Goal: Information Seeking & Learning: Learn about a topic

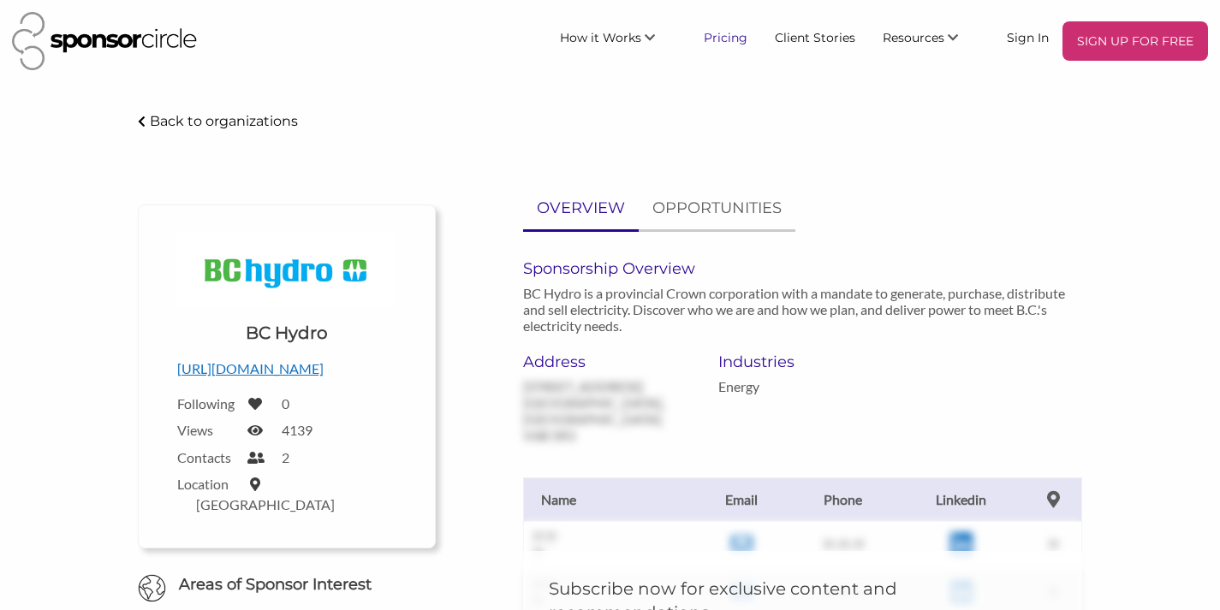
click at [718, 41] on link "Pricing" at bounding box center [725, 36] width 71 height 31
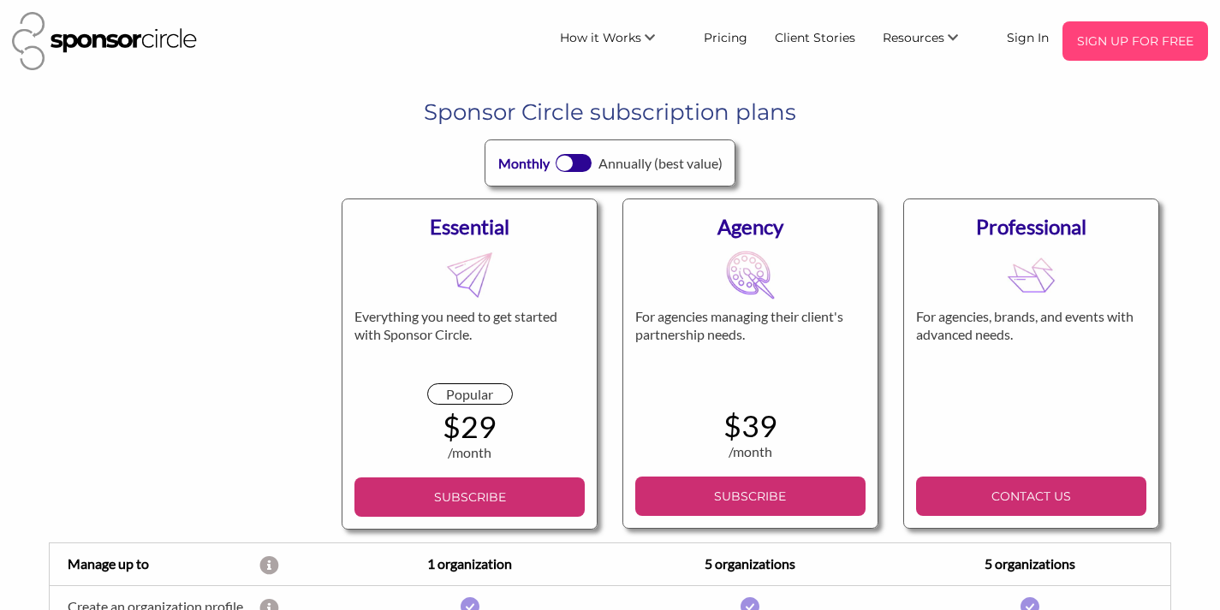
click at [1088, 40] on p "SIGN UP FOR FREE" at bounding box center [1135, 41] width 132 height 26
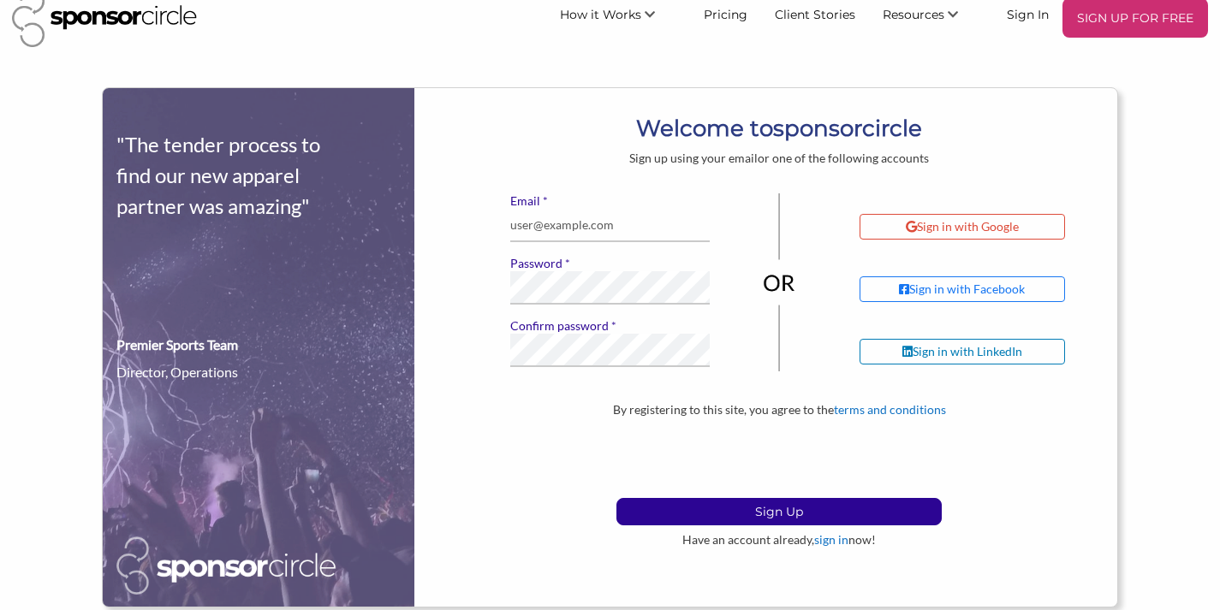
scroll to position [5, 0]
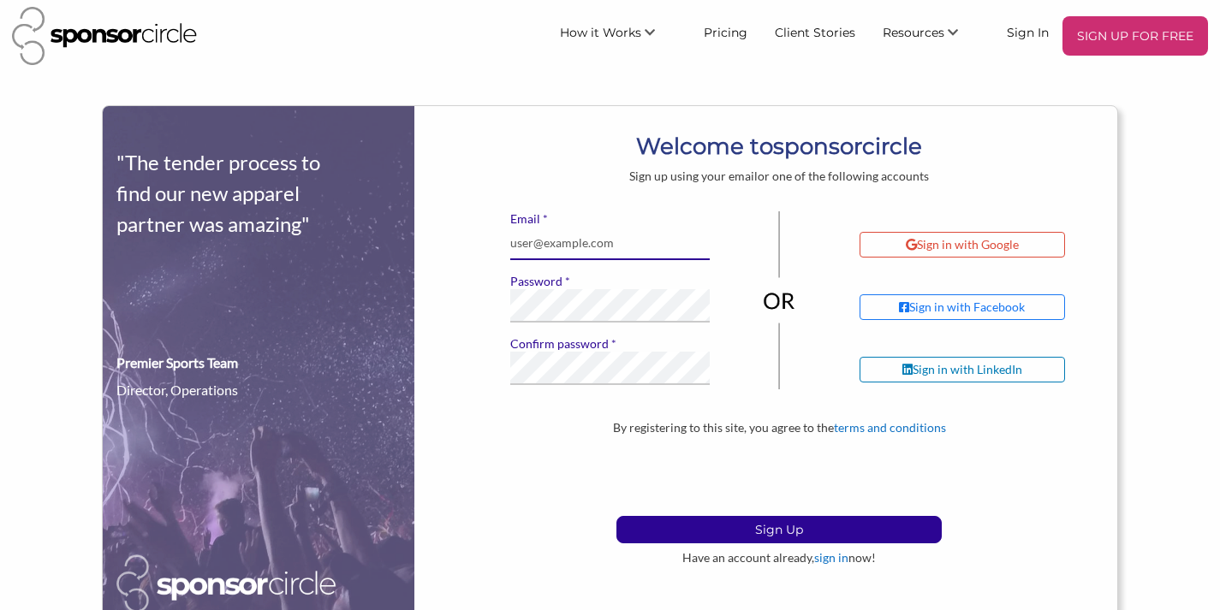
click at [632, 249] on input "* Email" at bounding box center [609, 243] width 199 height 33
click at [943, 181] on div "Sign up using your email or one of the following accounts" at bounding box center [779, 176] width 676 height 15
click at [957, 247] on div "Sign in with Google" at bounding box center [962, 244] width 113 height 15
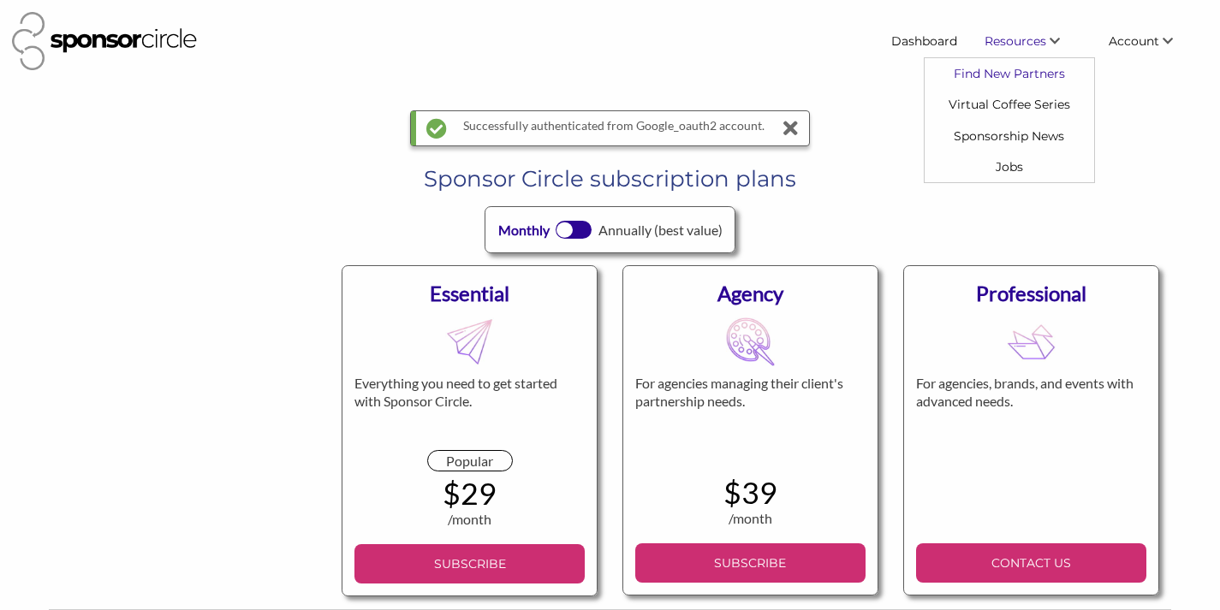
click at [1016, 73] on link "Find New Partners" at bounding box center [1010, 73] width 170 height 31
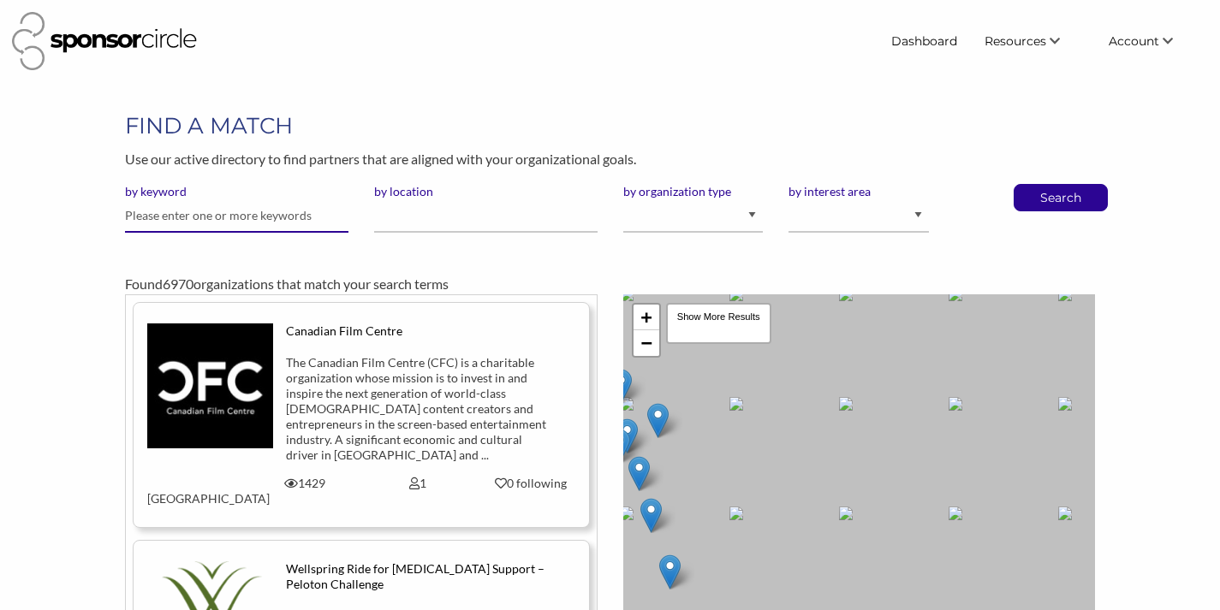
click at [306, 214] on input "text" at bounding box center [236, 215] width 223 height 33
type input "[DEMOGRAPHIC_DATA]"
click at [1060, 196] on button "Search" at bounding box center [1061, 198] width 57 height 26
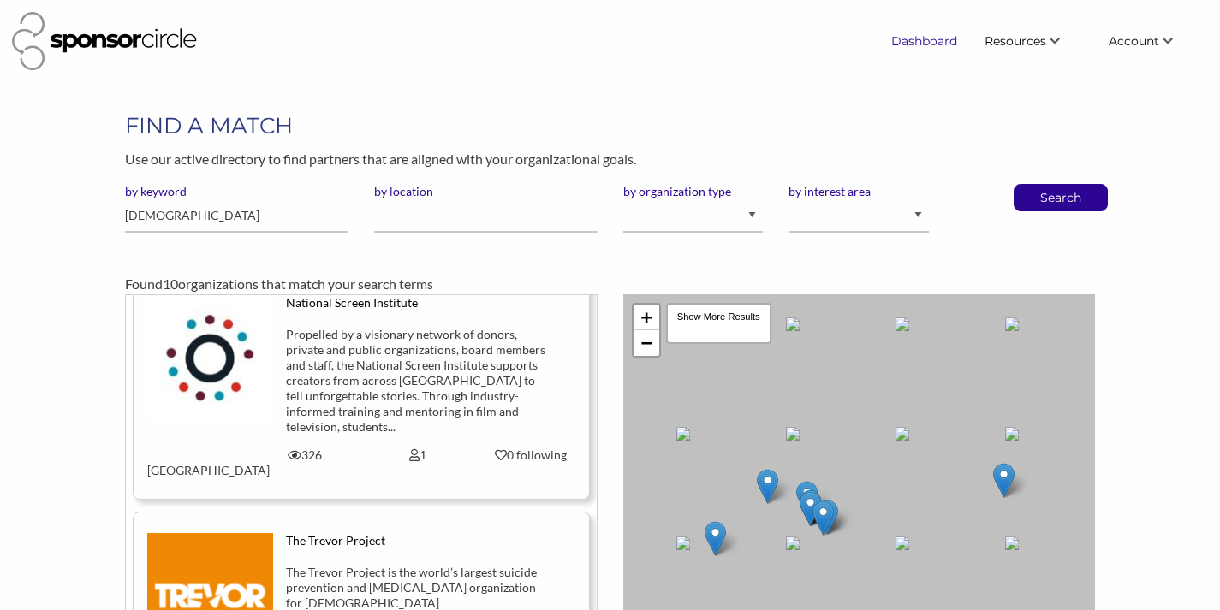
click at [926, 41] on link "Dashboard" at bounding box center [924, 41] width 93 height 31
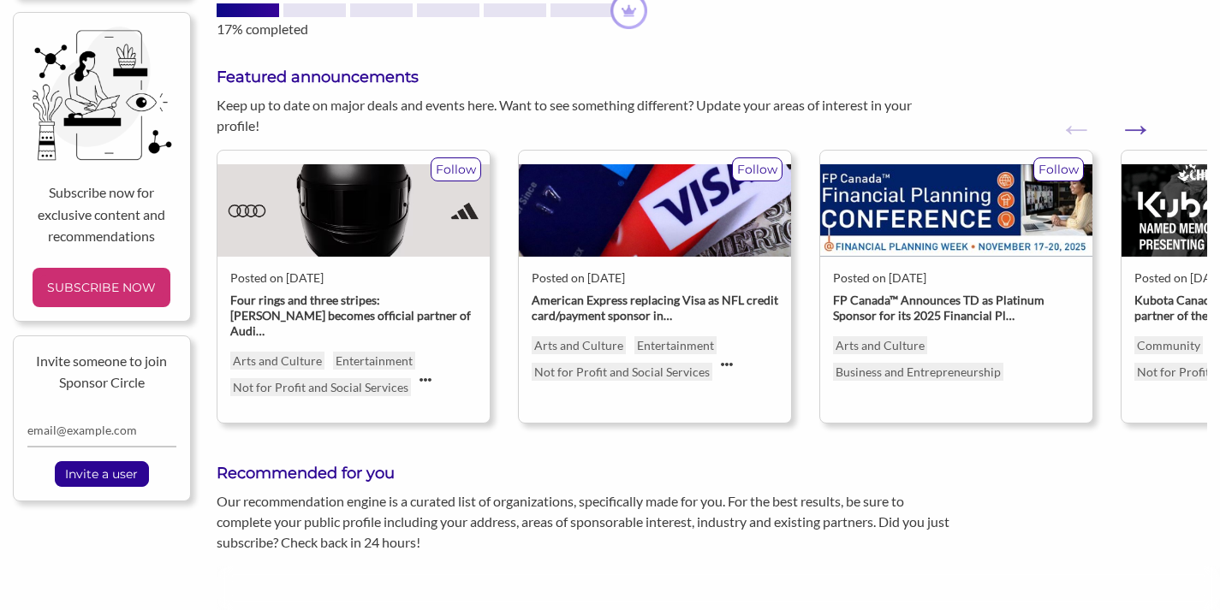
scroll to position [48, 0]
